Goal: Task Accomplishment & Management: Manage account settings

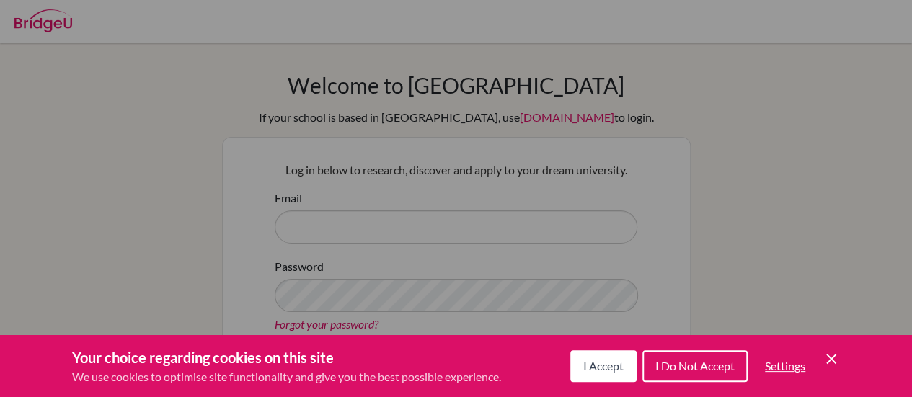
click at [832, 359] on icon "Cookie Control Close Icon" at bounding box center [831, 358] width 17 height 17
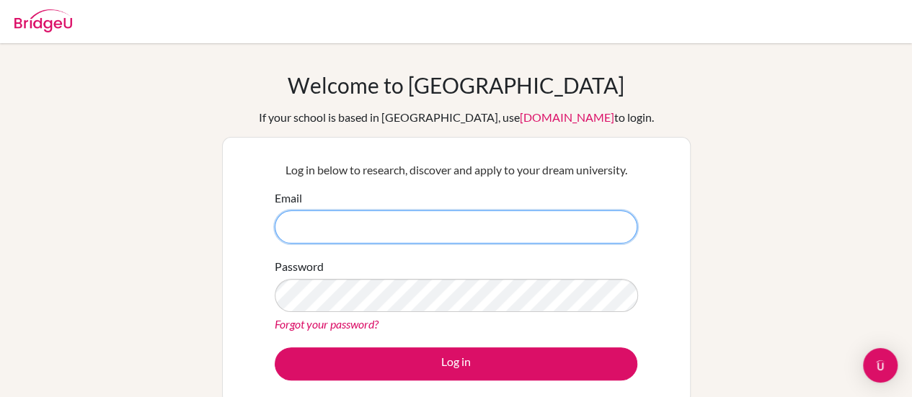
click at [547, 224] on input "Email" at bounding box center [456, 227] width 363 height 33
type input "[EMAIL_ADDRESS][DOMAIN_NAME]"
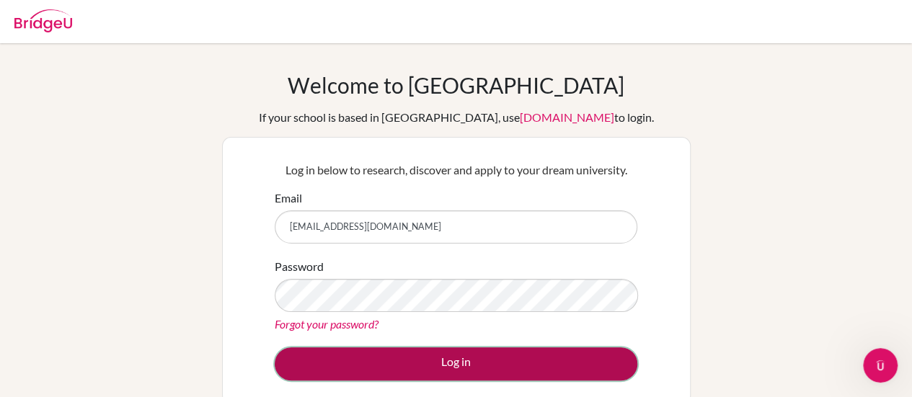
click at [449, 373] on button "Log in" at bounding box center [456, 364] width 363 height 33
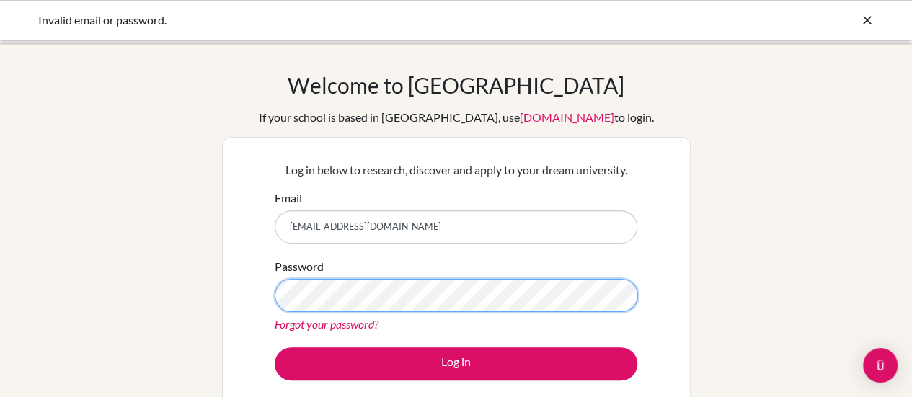
click at [275, 348] on button "Log in" at bounding box center [456, 364] width 363 height 33
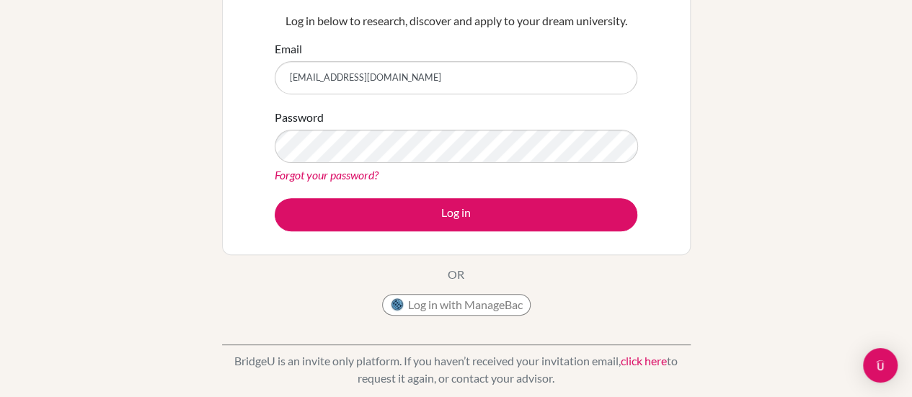
scroll to position [148, 0]
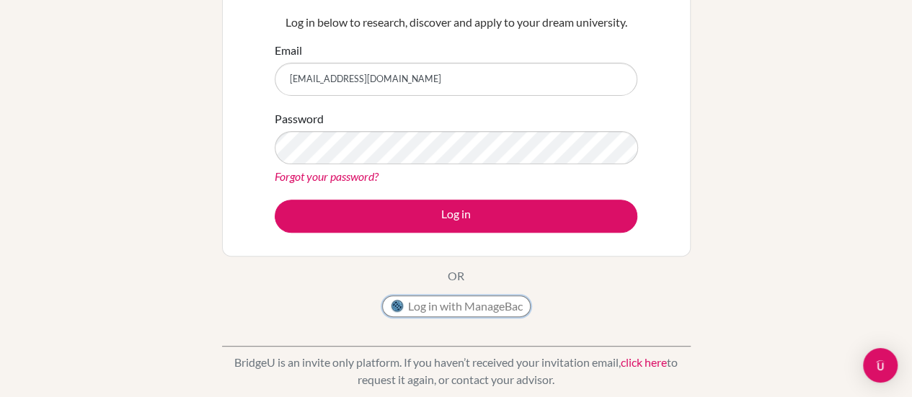
click at [461, 309] on button "Log in with ManageBac" at bounding box center [456, 307] width 149 height 22
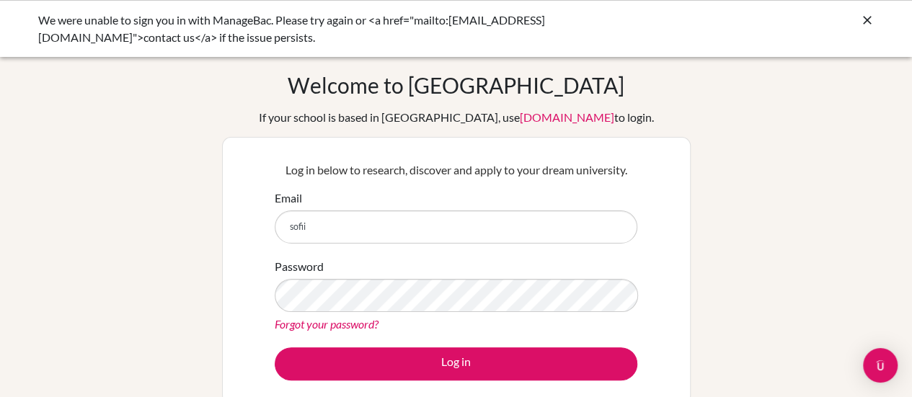
type input "[EMAIL_ADDRESS][DOMAIN_NAME]"
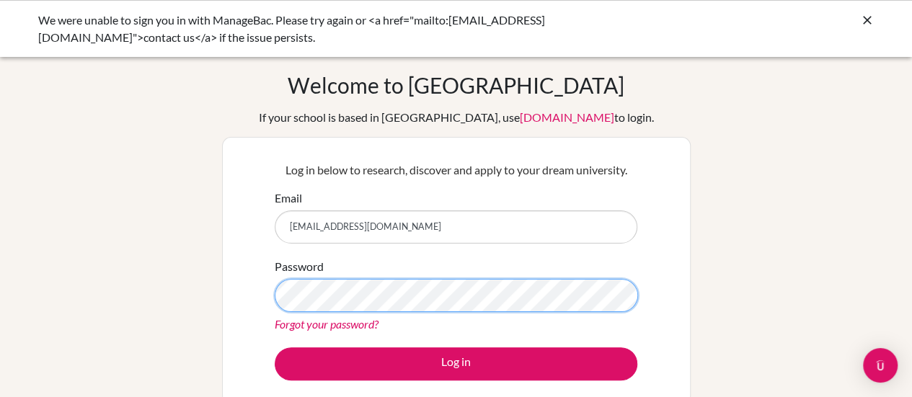
click at [275, 348] on button "Log in" at bounding box center [456, 364] width 363 height 33
